Goal: Obtain resource: Download file/media

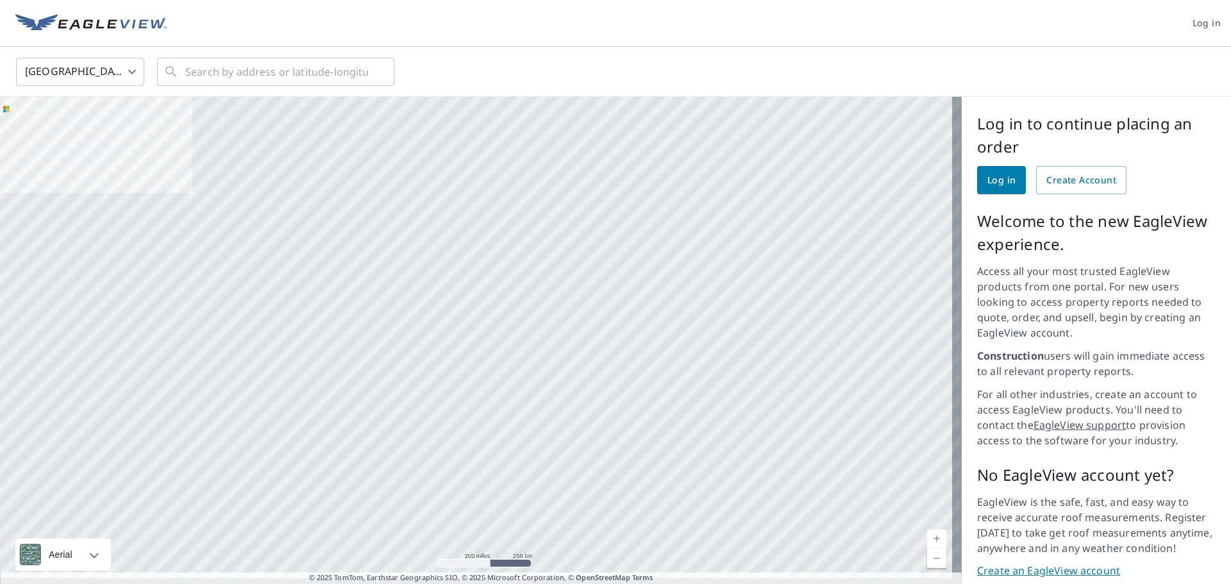
click at [987, 180] on span "Log in" at bounding box center [1001, 180] width 28 height 16
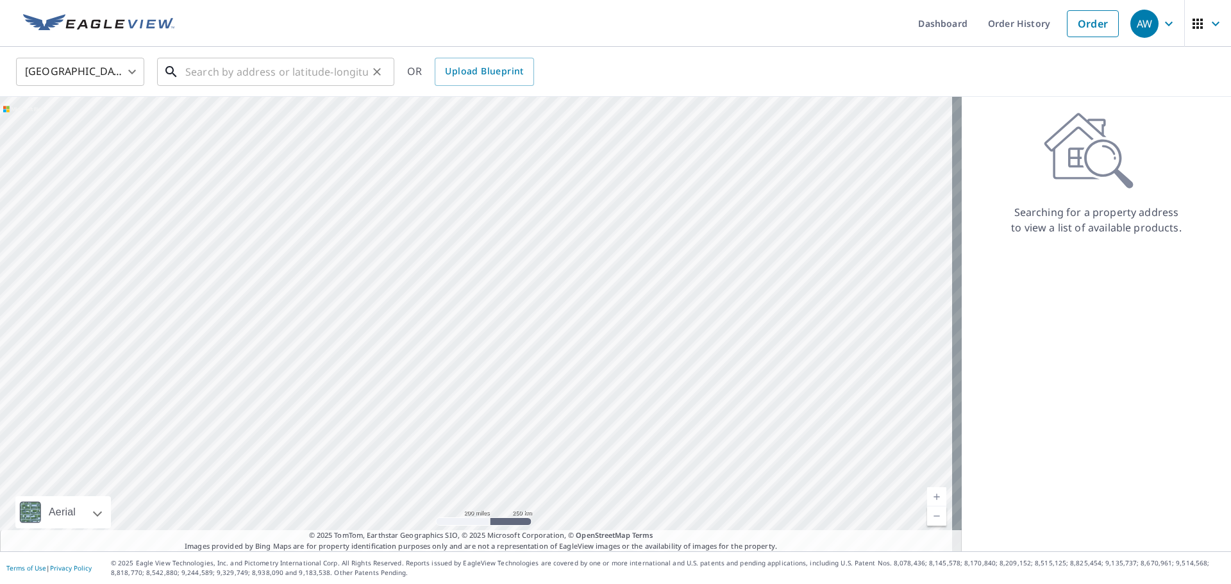
click at [286, 76] on input "text" at bounding box center [276, 72] width 183 height 36
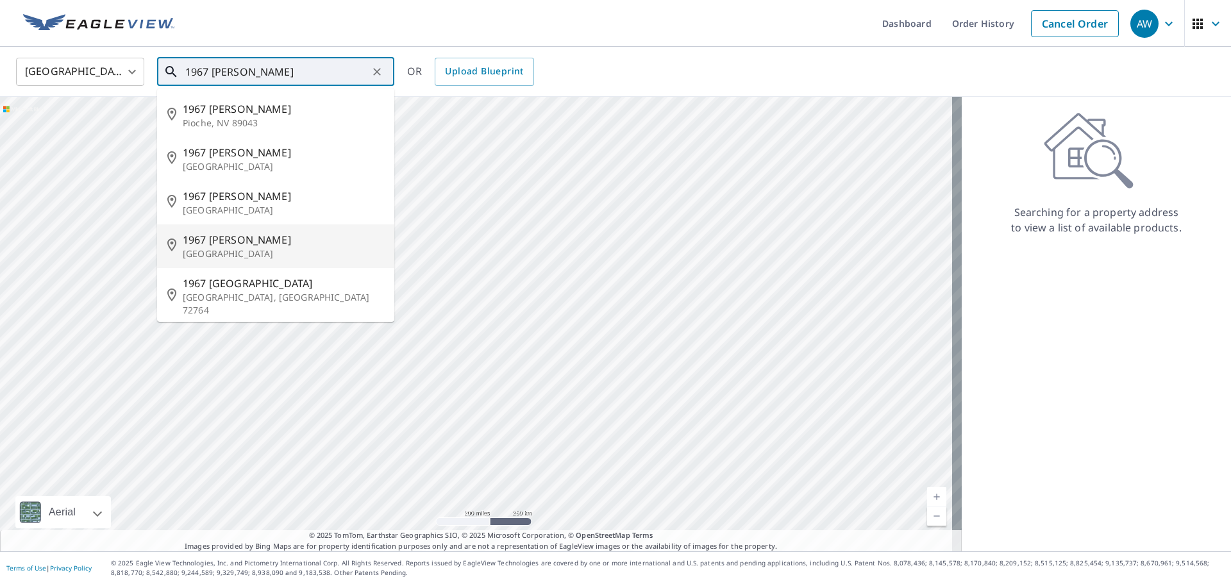
click at [237, 244] on span "1967 [PERSON_NAME]" at bounding box center [283, 239] width 201 height 15
type input "[STREET_ADDRESS][PERSON_NAME]"
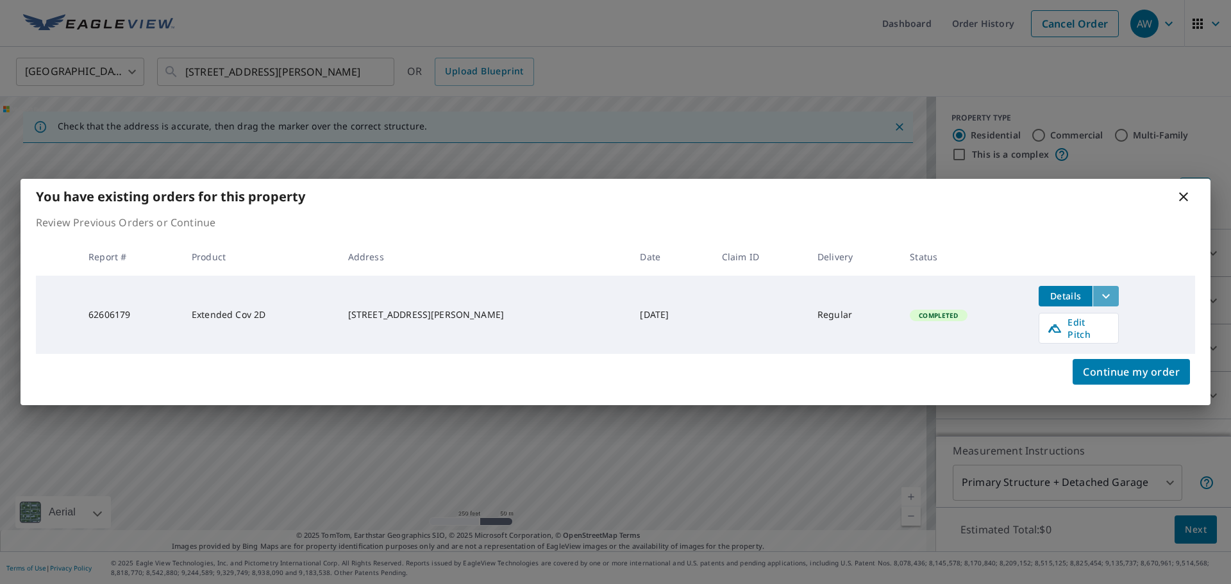
click at [1100, 297] on icon "filesDropdownBtn-62606179" at bounding box center [1105, 295] width 15 height 15
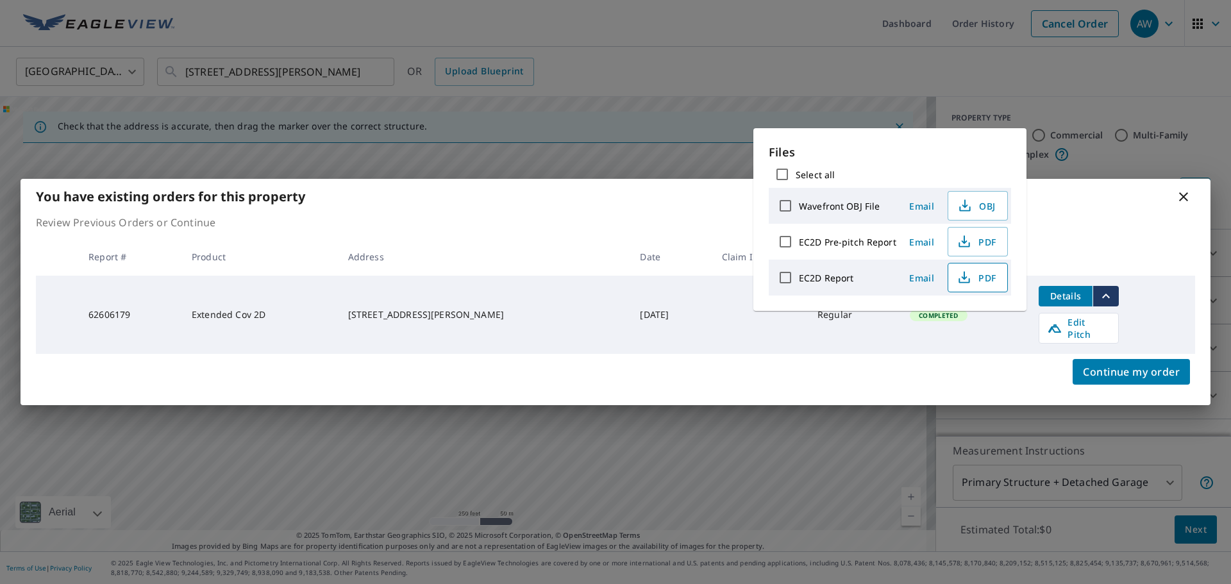
click at [993, 279] on span "PDF" at bounding box center [976, 277] width 41 height 15
